Goal: Find contact information: Find contact information

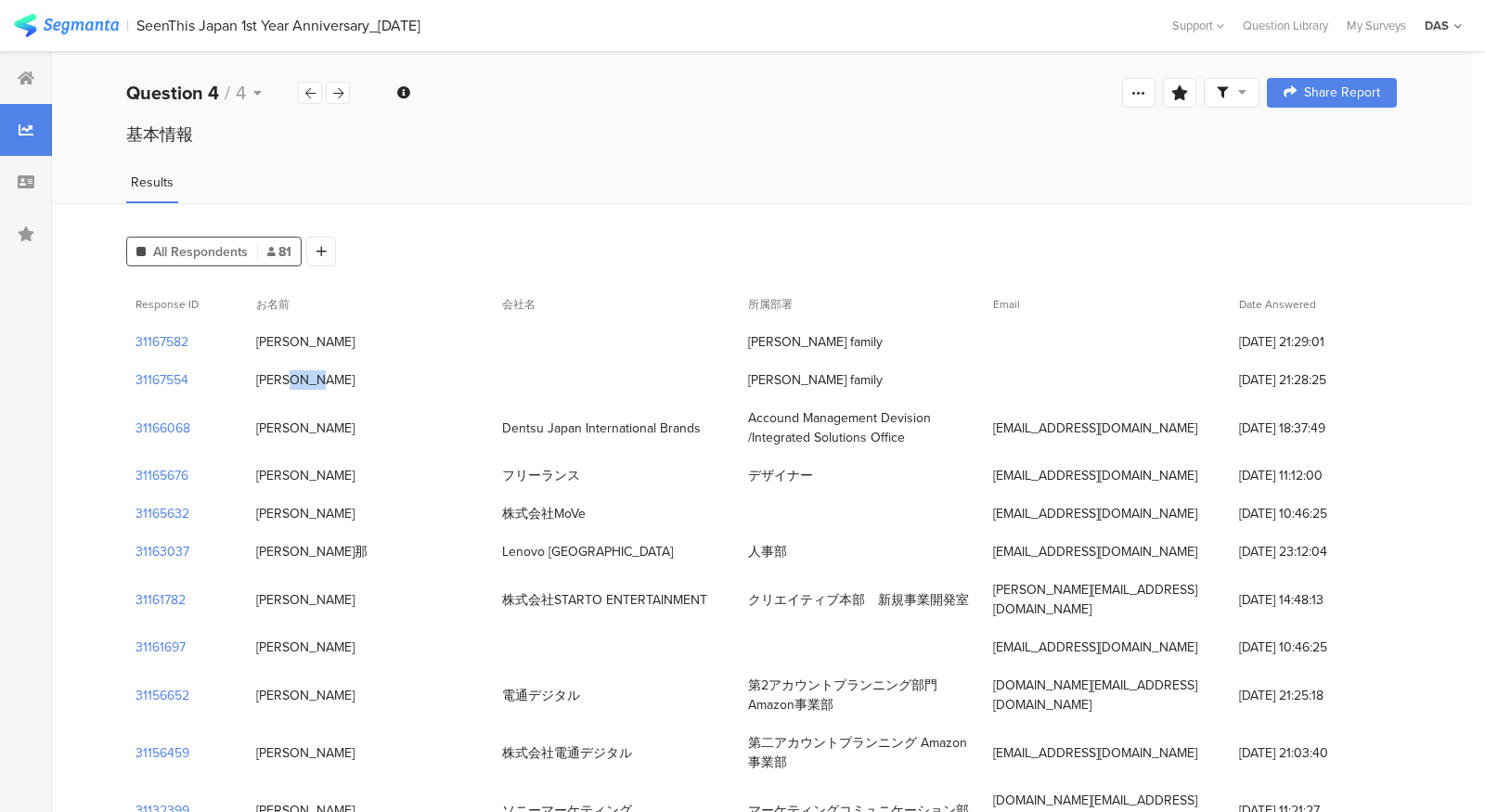
drag, startPoint x: 313, startPoint y: 385, endPoint x: 260, endPoint y: 385, distance: 53.0
click at [260, 385] on div "[PERSON_NAME]" at bounding box center [371, 380] width 246 height 38
copy div "[PERSON_NAME]"
click at [282, 338] on div "[PERSON_NAME]" at bounding box center [305, 342] width 99 height 20
drag, startPoint x: 261, startPoint y: 340, endPoint x: 321, endPoint y: 340, distance: 60.0
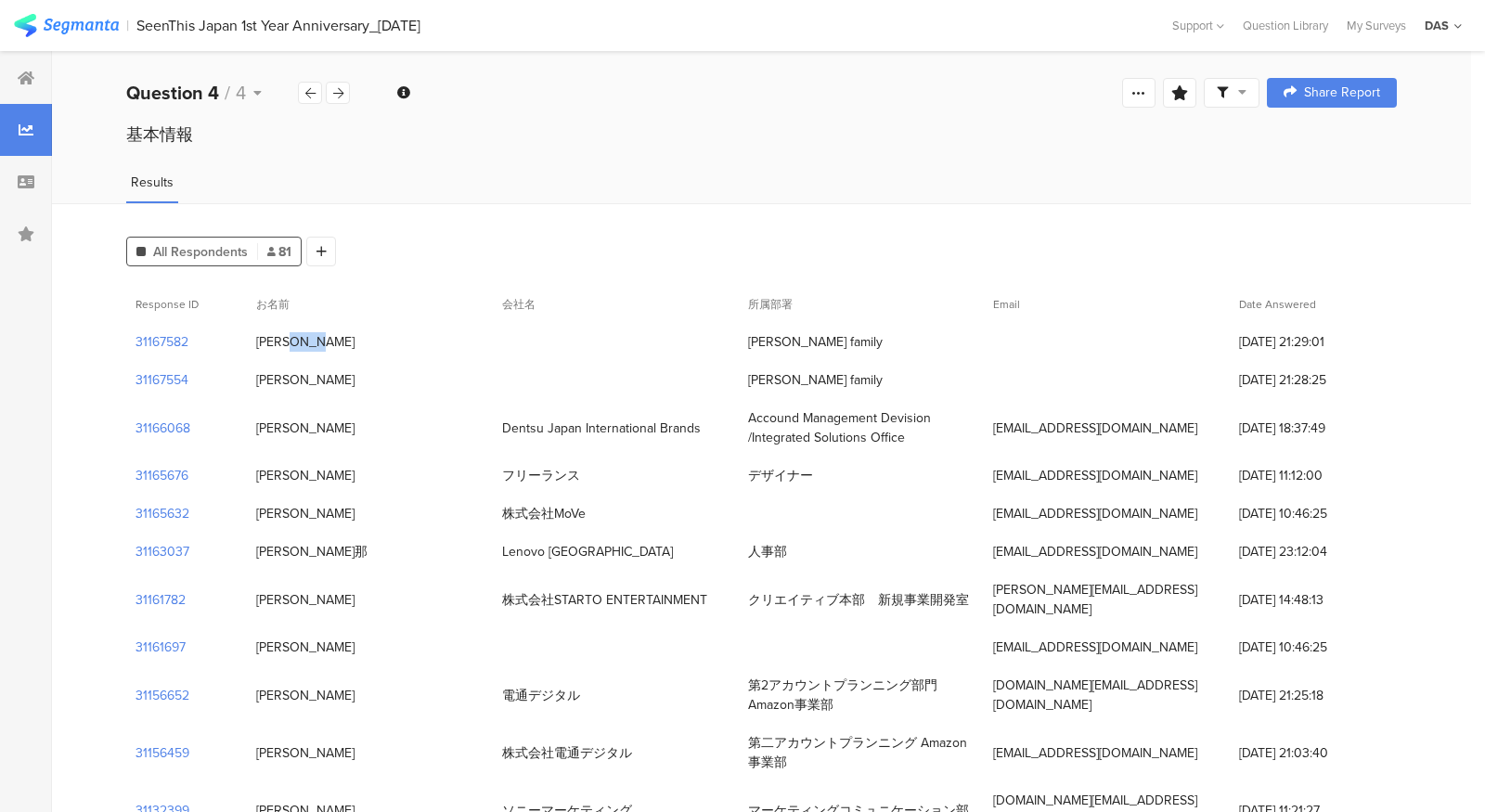
click at [321, 340] on div "[PERSON_NAME]" at bounding box center [371, 342] width 246 height 38
copy div "[PERSON_NAME]"
